Goal: Task Accomplishment & Management: Manage account settings

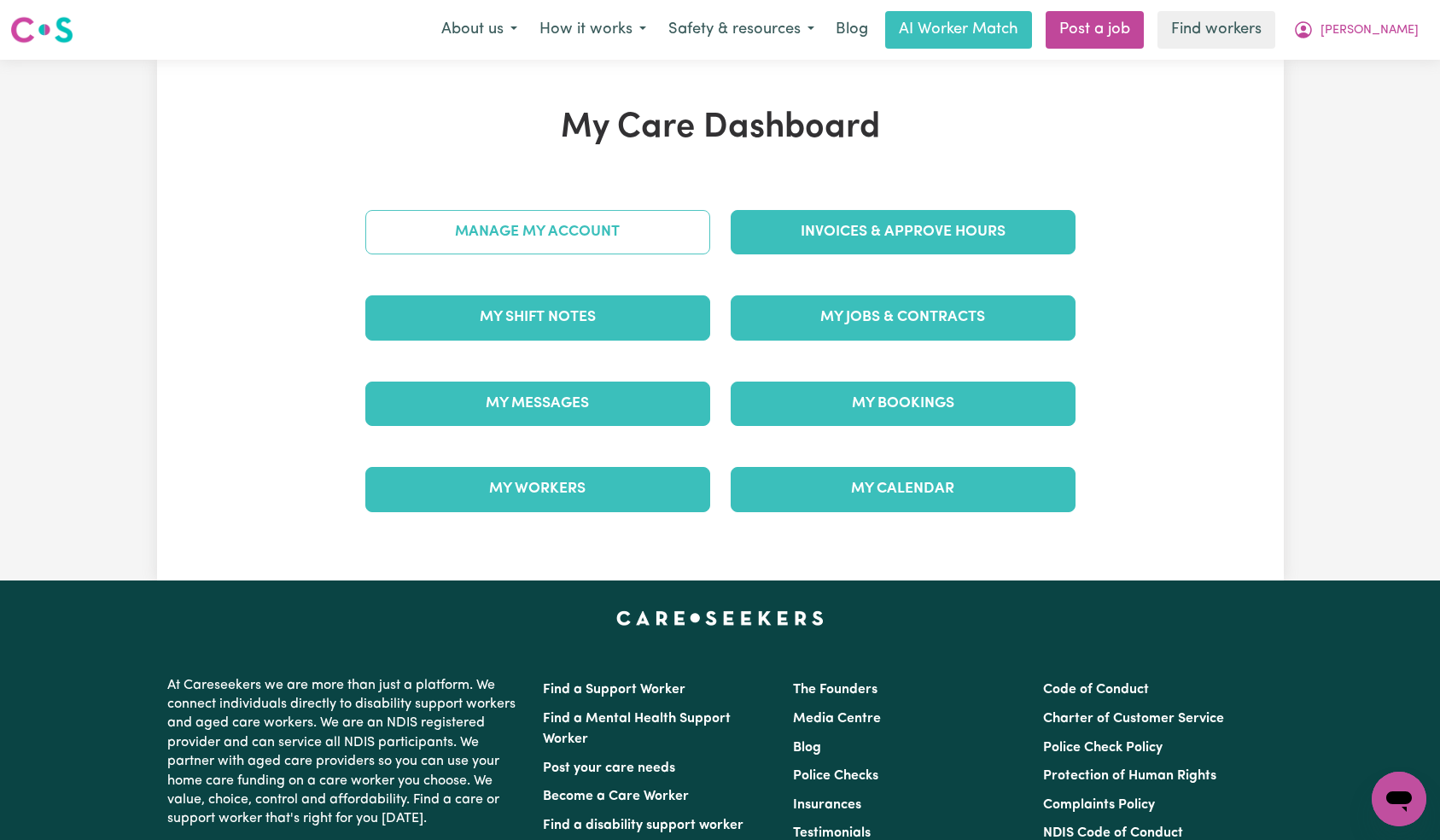
click at [598, 244] on div "Manage My Account" at bounding box center [538, 232] width 365 height 86
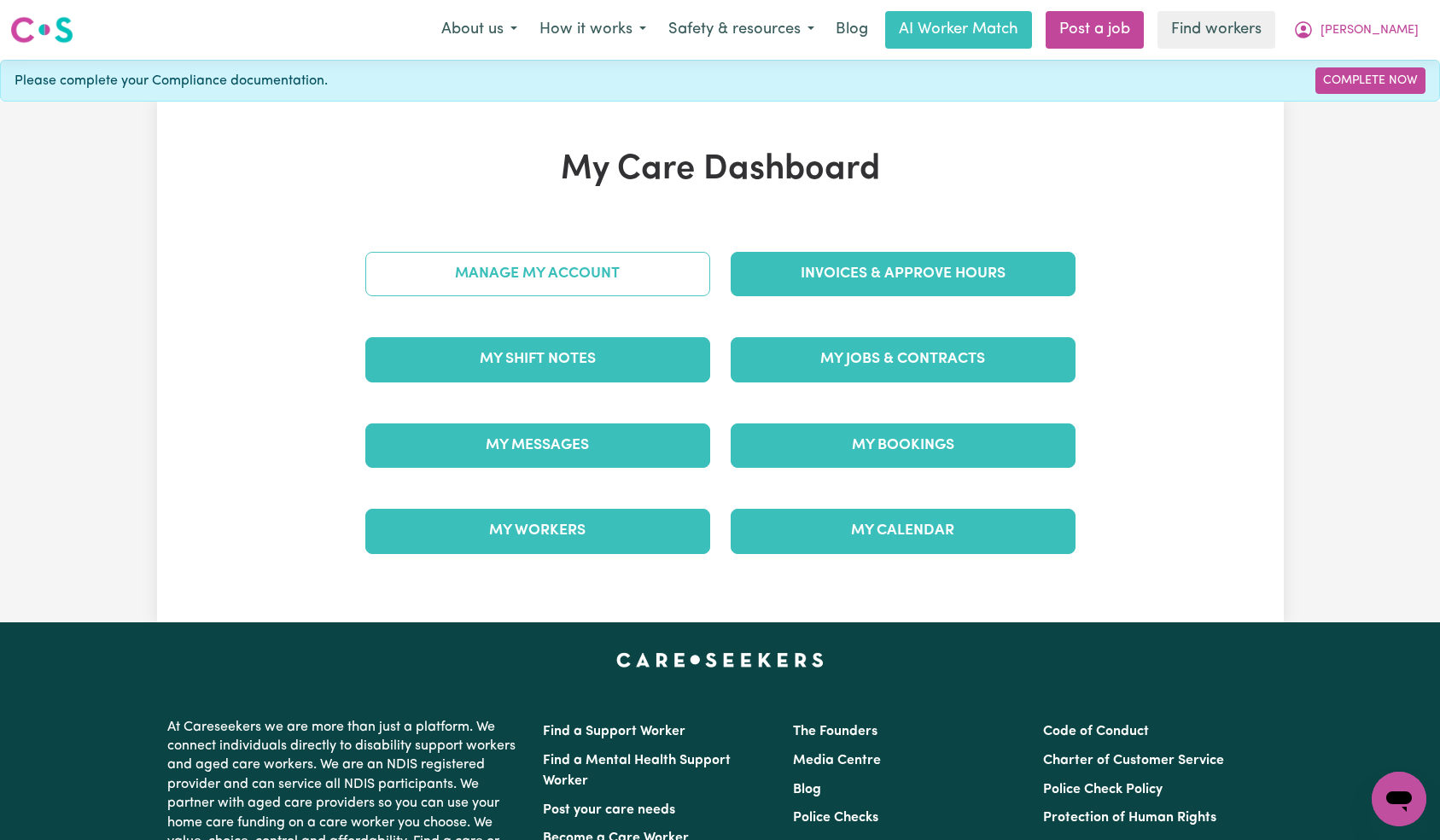
click at [612, 263] on link "Manage My Account" at bounding box center [538, 274] width 345 height 45
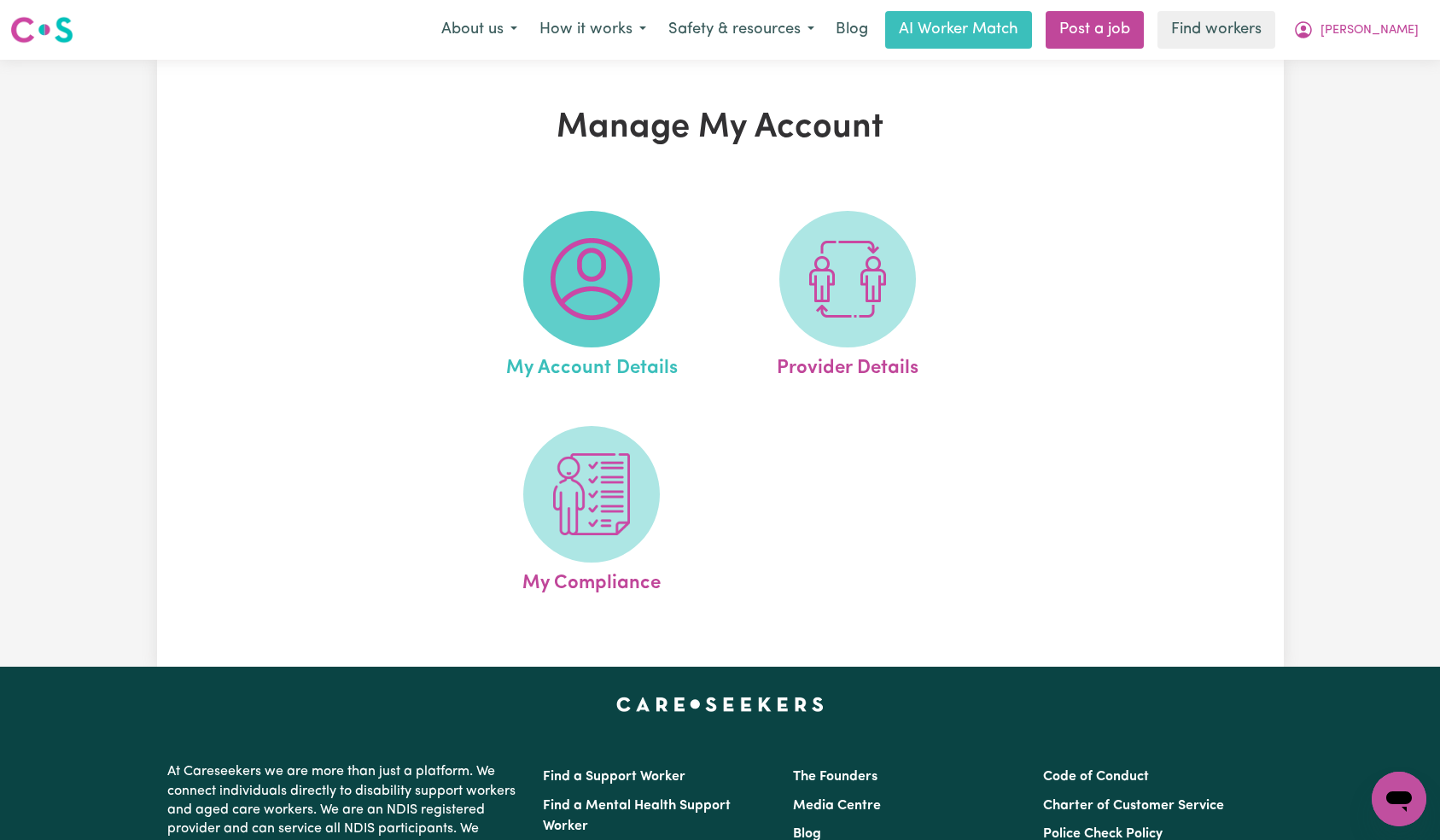
click at [607, 312] on img at bounding box center [592, 279] width 82 height 82
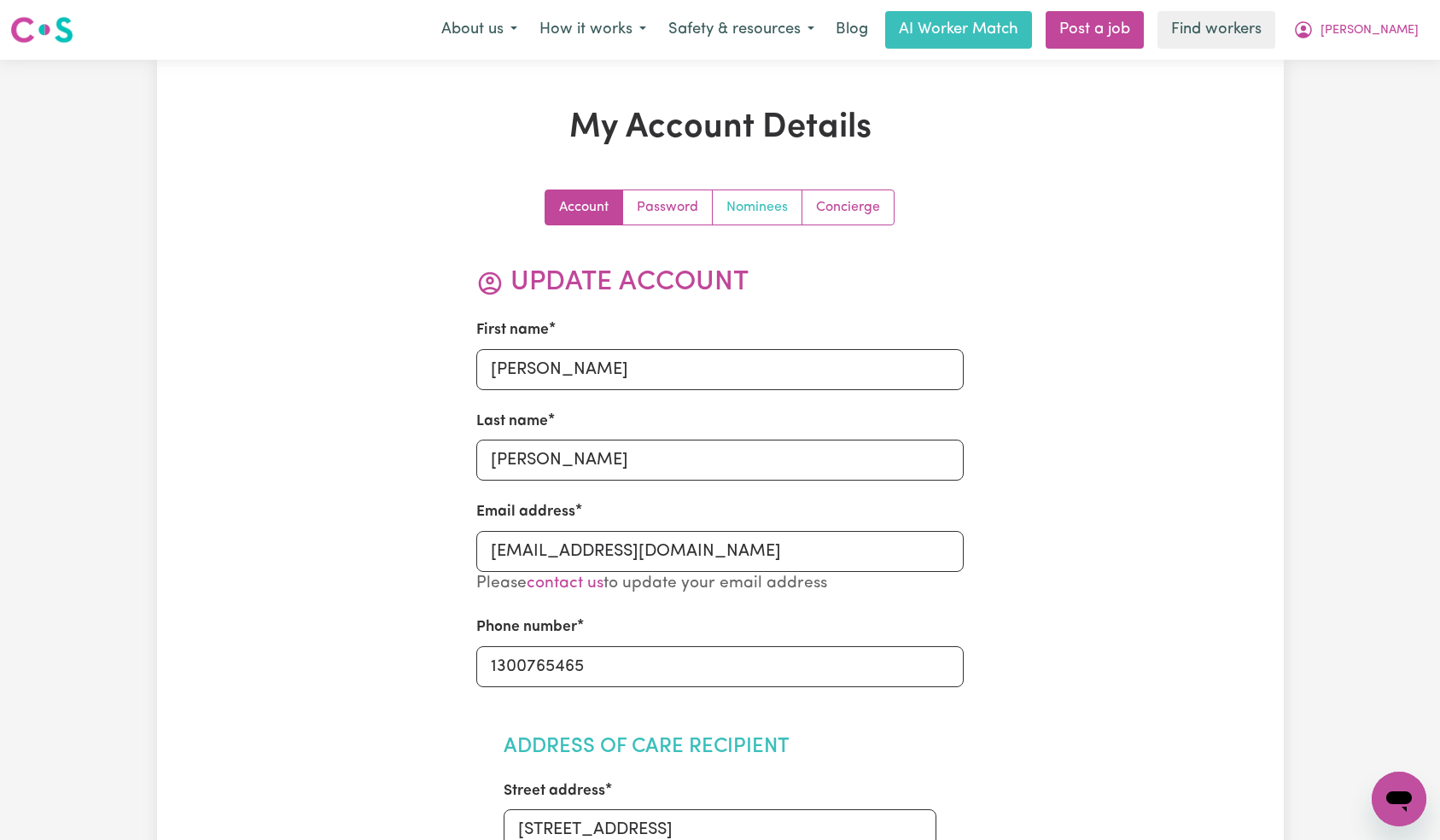
click at [755, 212] on link "Nominees" at bounding box center [758, 207] width 90 height 34
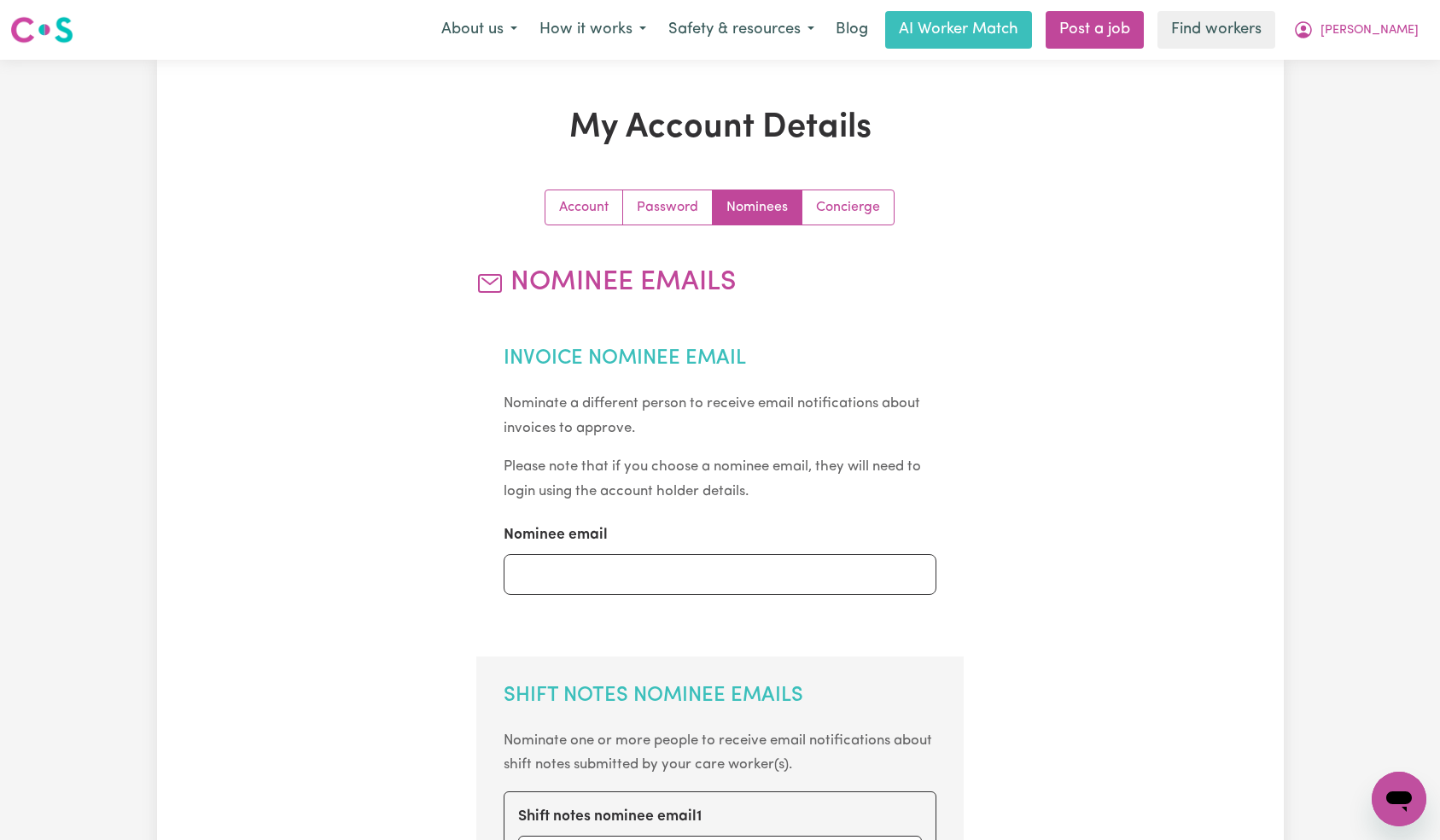
scroll to position [635, 0]
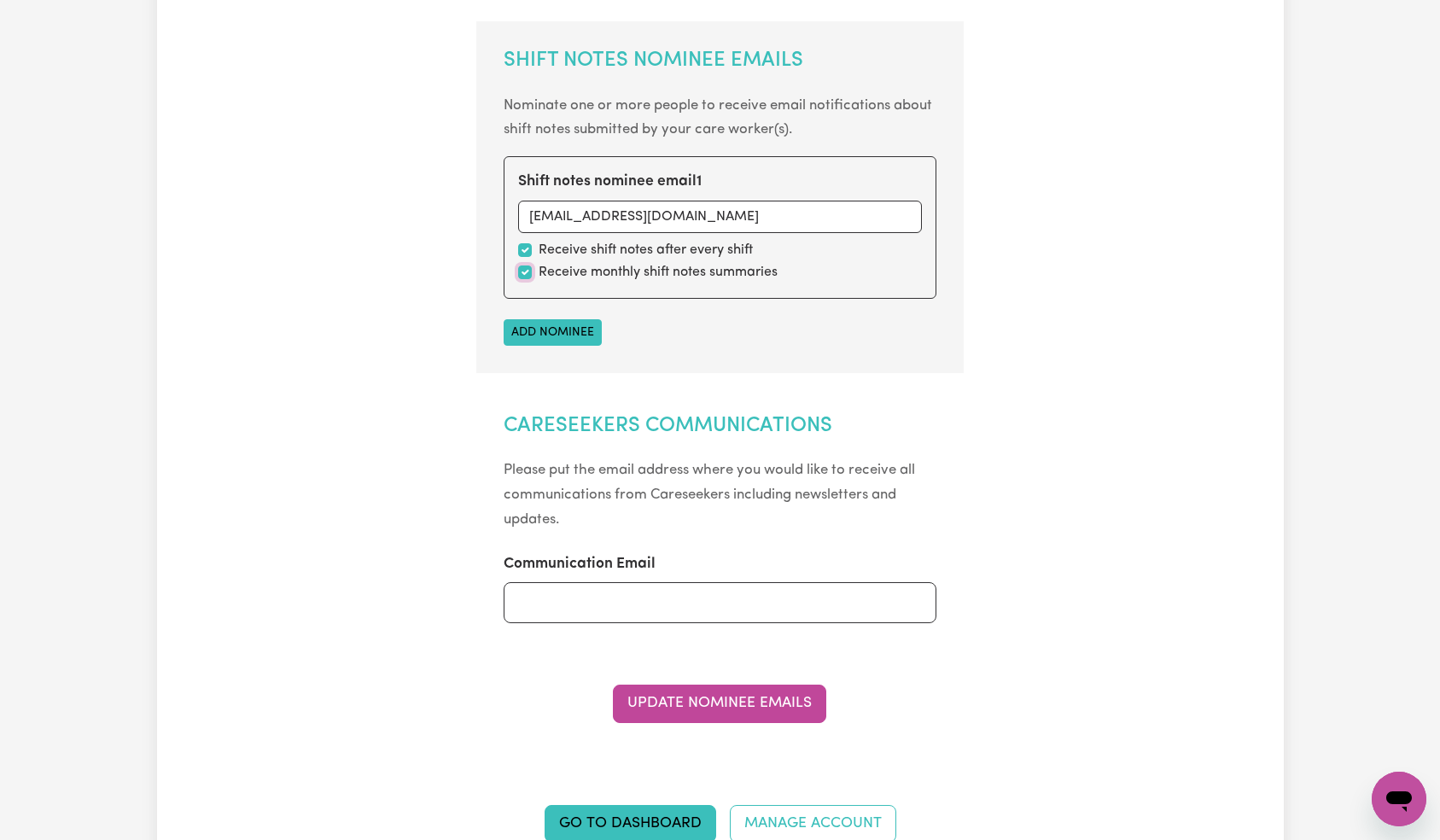
click at [519, 269] on input "checkbox" at bounding box center [525, 273] width 14 height 14
checkbox input "false"
click at [717, 703] on button "Update Nominee Emails" at bounding box center [720, 704] width 213 height 38
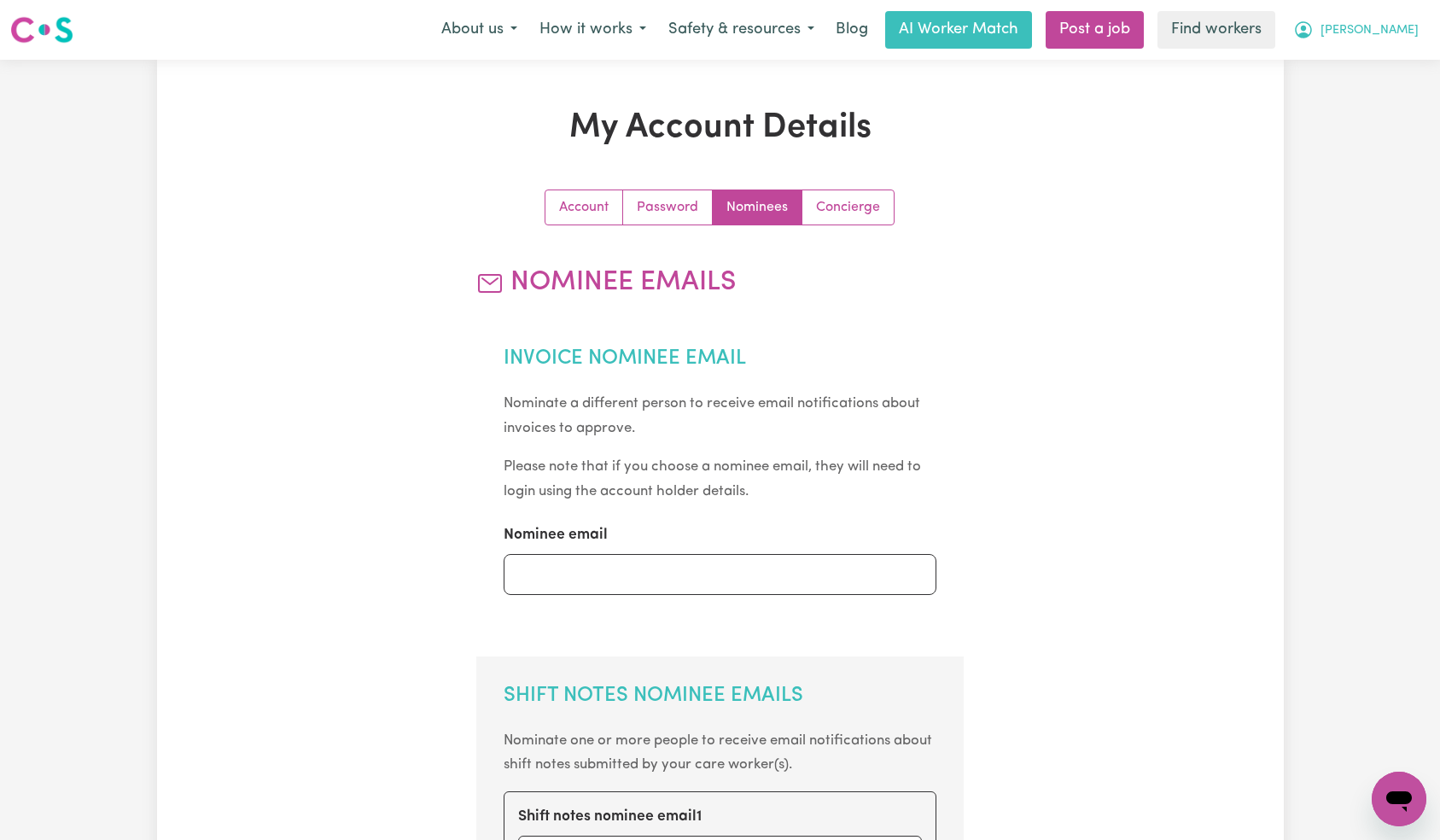
click at [1405, 25] on span "[PERSON_NAME]" at bounding box center [1369, 30] width 99 height 19
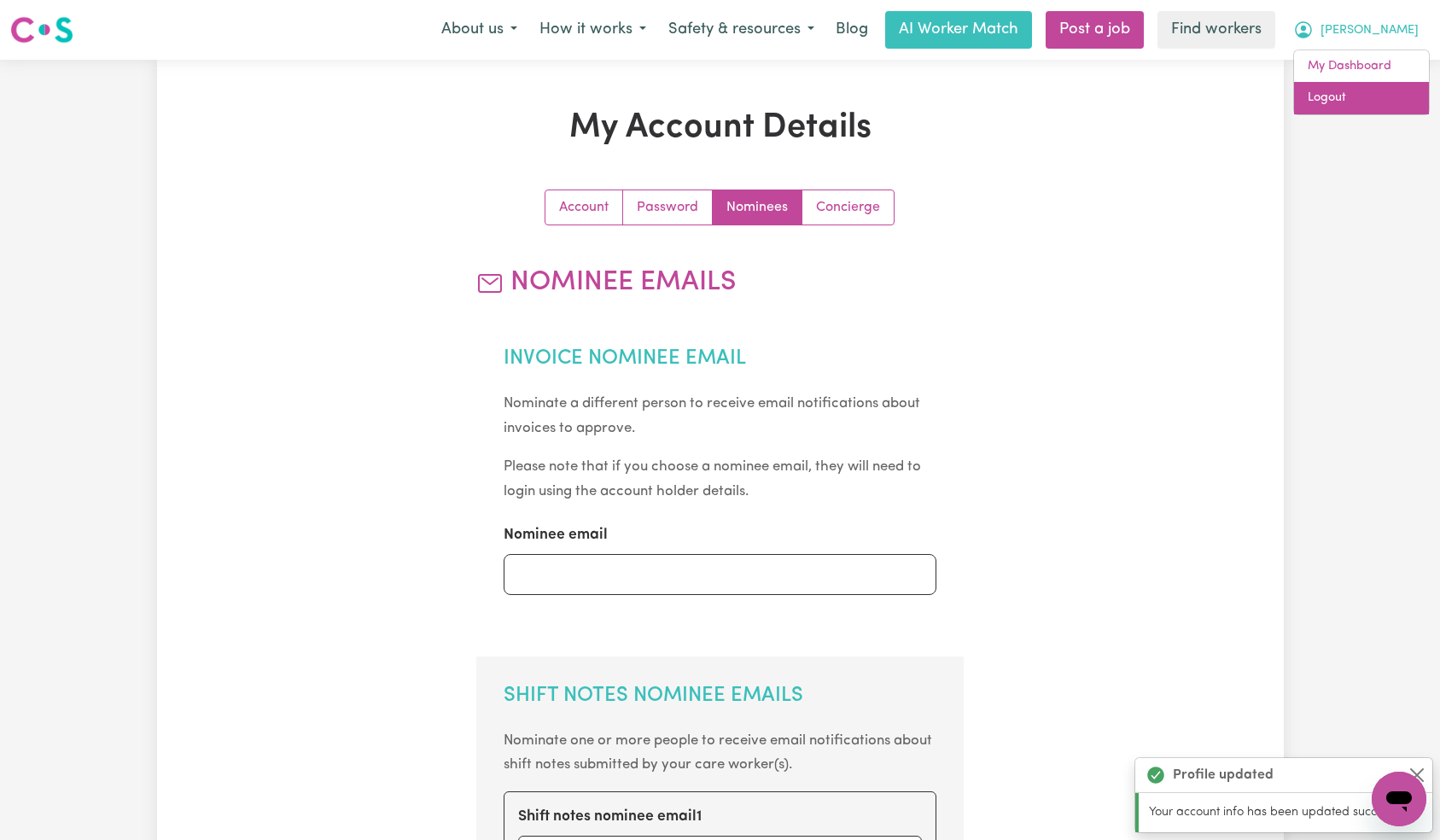
click at [1376, 105] on link "Logout" at bounding box center [1361, 98] width 134 height 33
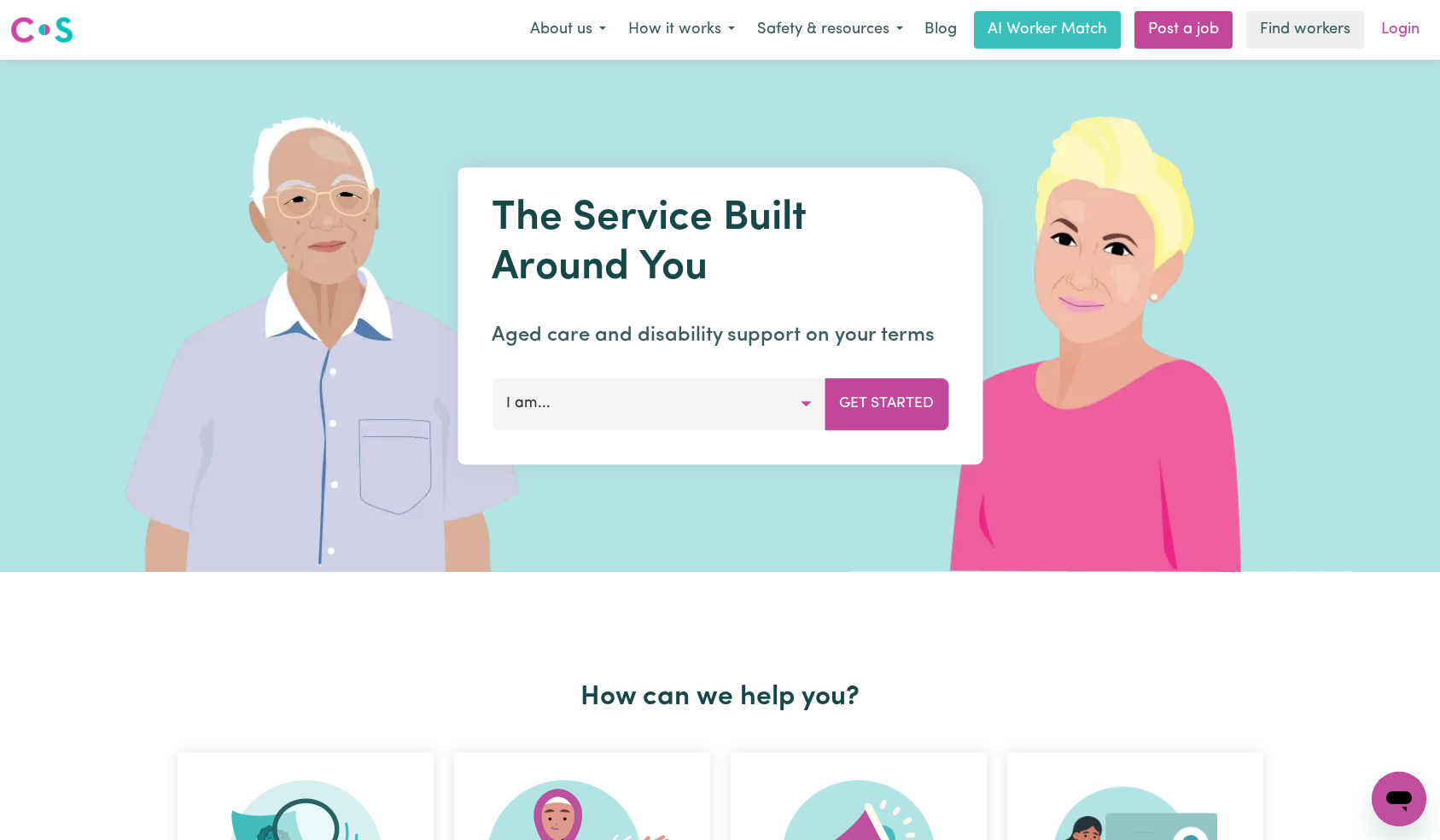
click at [1385, 34] on link "Login" at bounding box center [1400, 30] width 59 height 38
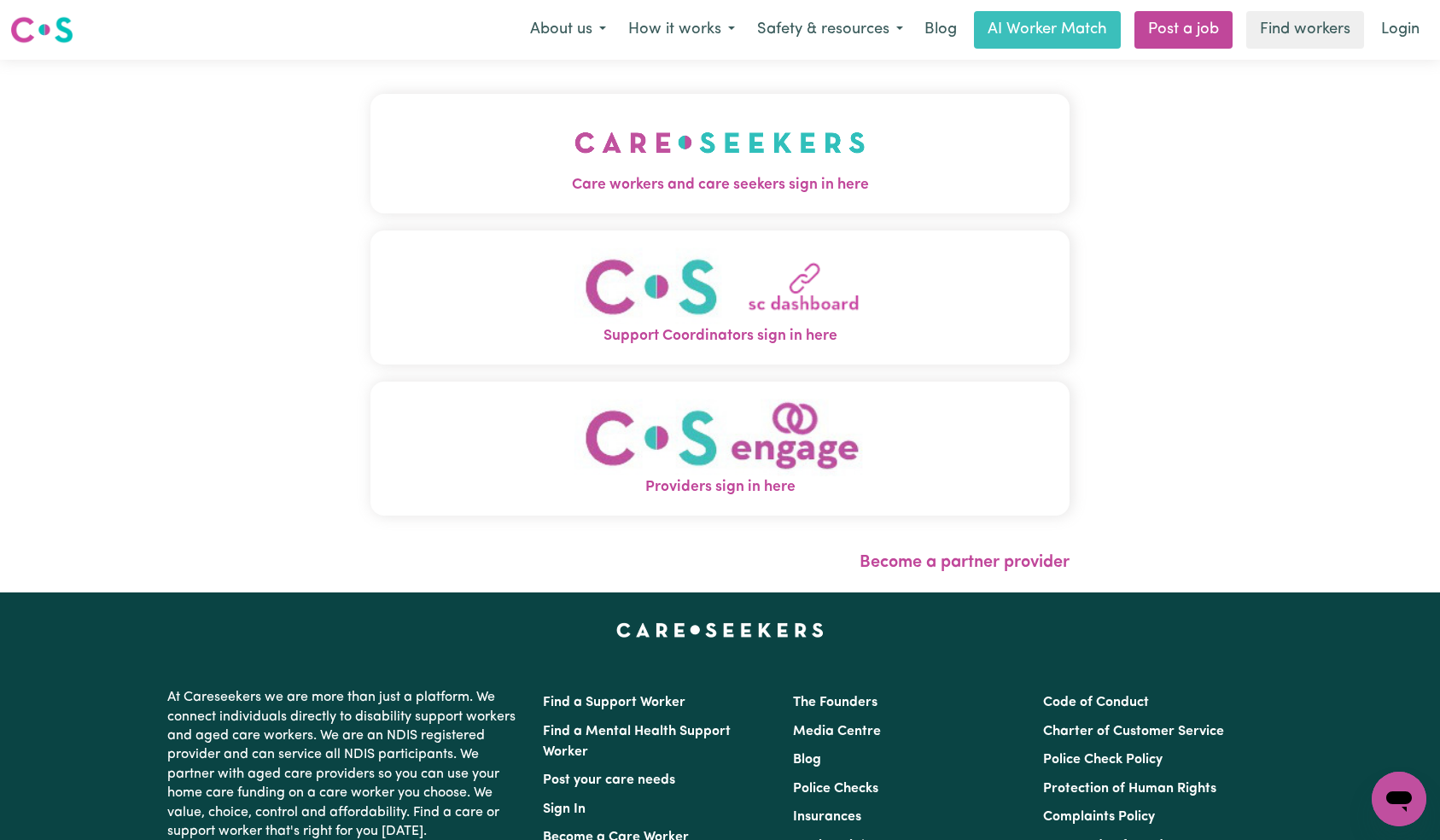
click at [661, 147] on img "Care workers and care seekers sign in here" at bounding box center [720, 141] width 291 height 63
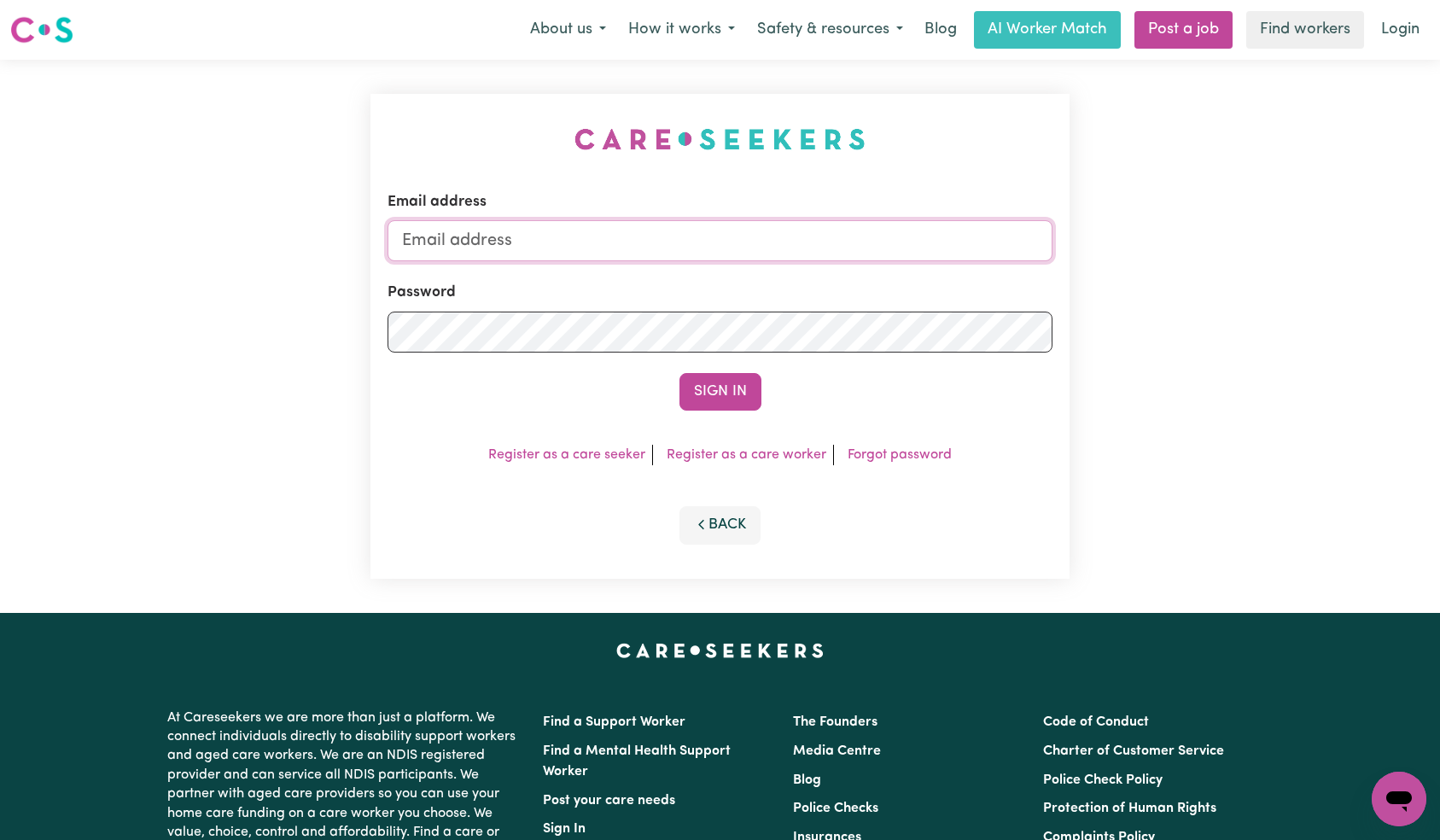
click at [704, 248] on input "Email address" at bounding box center [720, 240] width 666 height 41
paste input "[EMAIL_ADDRESS][DOMAIN_NAME]"
type input "[EMAIL_ADDRESS][DOMAIN_NAME]"
click at [734, 388] on button "Sign In" at bounding box center [720, 392] width 82 height 38
